Goal: Information Seeking & Learning: Learn about a topic

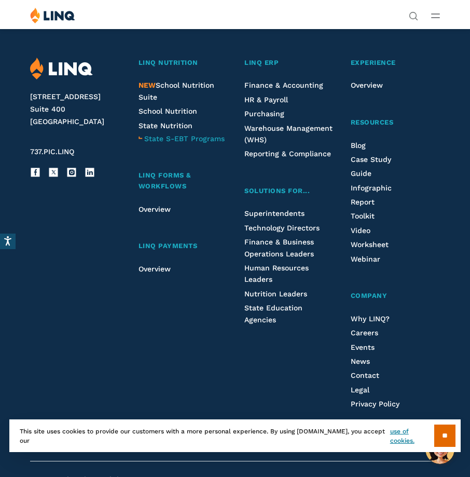
scroll to position [2465, 0]
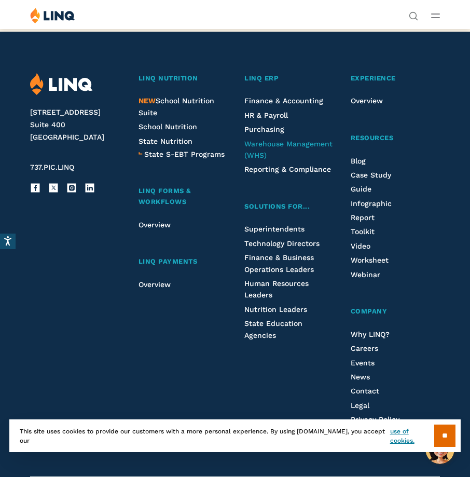
click at [287, 142] on span "Warehouse Management (WHS)" at bounding box center [289, 150] width 88 height 20
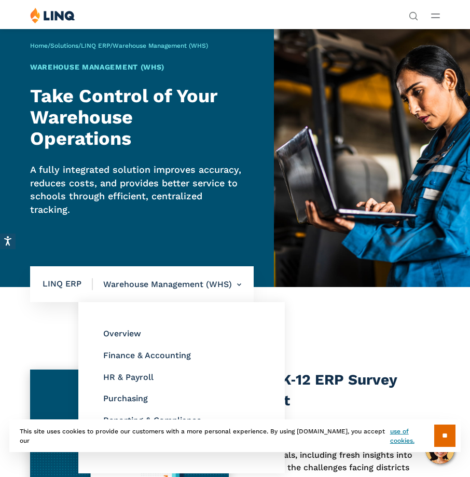
click at [240, 282] on li "Warehouse Management (WHS) Overview Finance & Accounting HR & Payroll Purchasin…" at bounding box center [167, 284] width 148 height 36
click at [155, 276] on li "Warehouse Management (WHS) Overview Finance & Accounting HR & Payroll Purchasin…" at bounding box center [167, 284] width 148 height 36
click at [118, 287] on li "Warehouse Management (WHS) Overview Finance & Accounting HR & Payroll Purchasin…" at bounding box center [167, 284] width 148 height 36
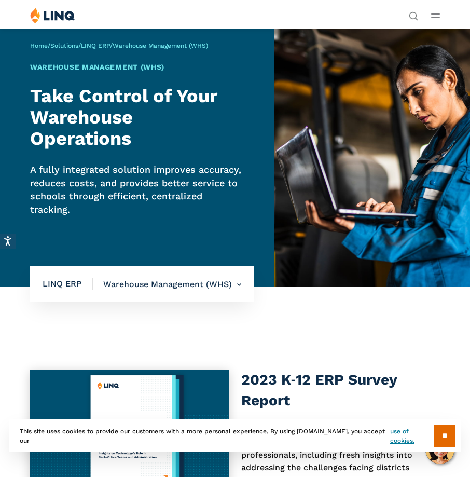
click at [55, 284] on span "LINQ ERP" at bounding box center [68, 283] width 50 height 11
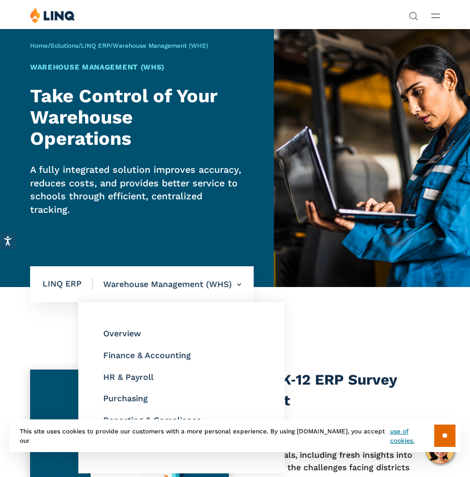
click at [207, 273] on li "Warehouse Management (WHS) Overview Finance & Accounting HR & Payroll Purchasin…" at bounding box center [167, 284] width 148 height 36
